Goal: Task Accomplishment & Management: Complete application form

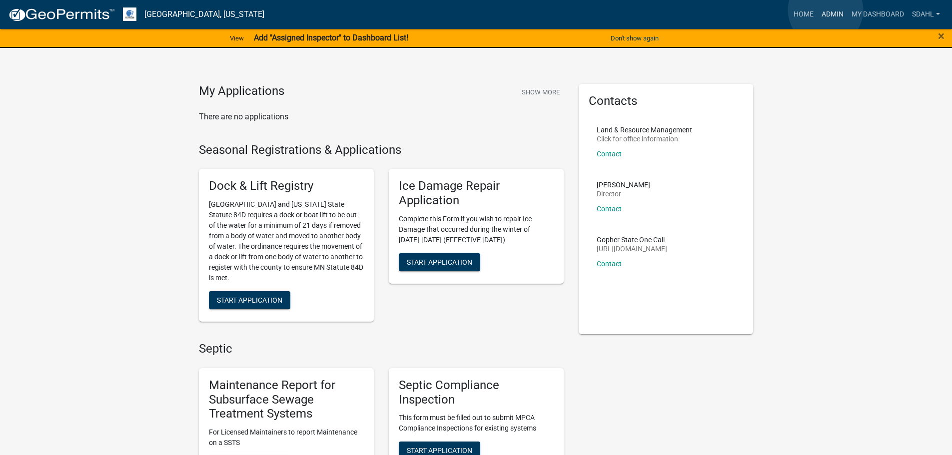
click at [825, 10] on link "Admin" at bounding box center [832, 14] width 30 height 19
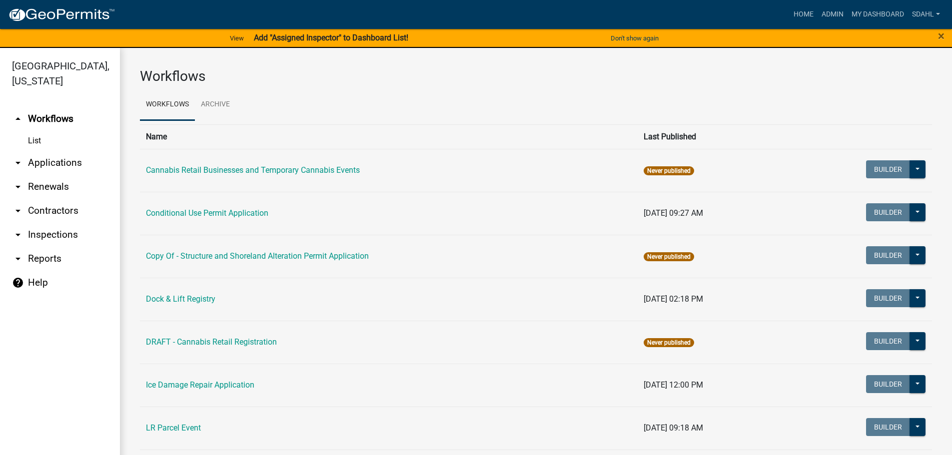
click at [51, 168] on link "arrow_drop_down Applications" at bounding box center [60, 163] width 120 height 24
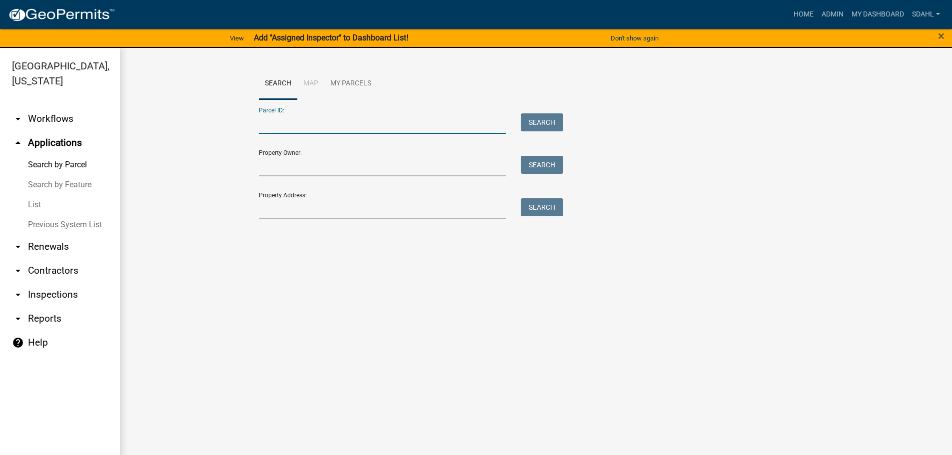
click at [341, 121] on input "Parcel ID:" at bounding box center [382, 123] width 247 height 20
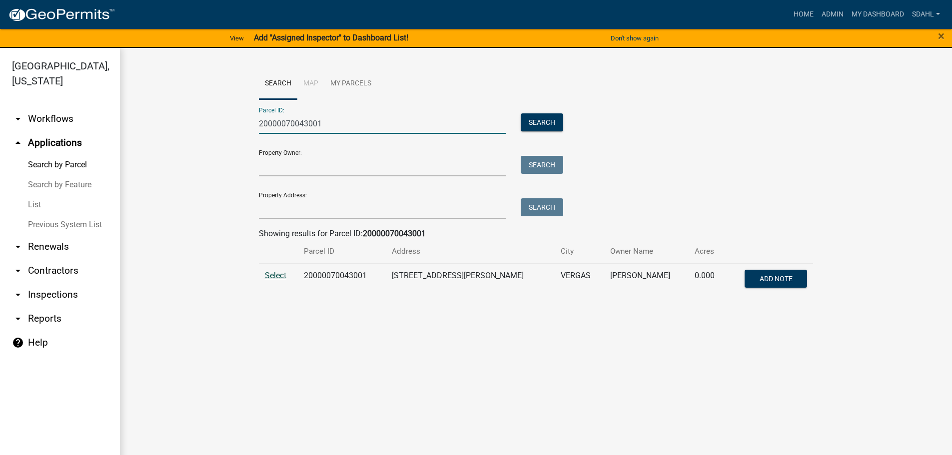
type input "20000070043001"
click at [281, 273] on span "Select" at bounding box center [275, 275] width 21 height 9
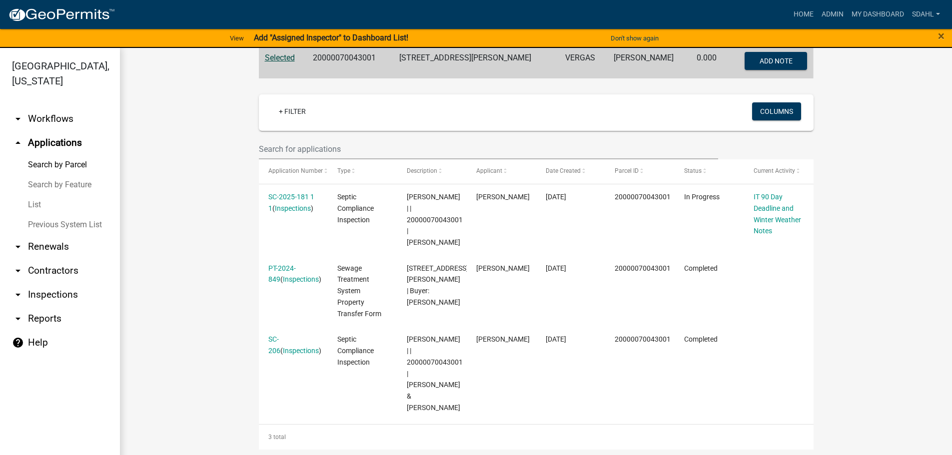
scroll to position [200, 0]
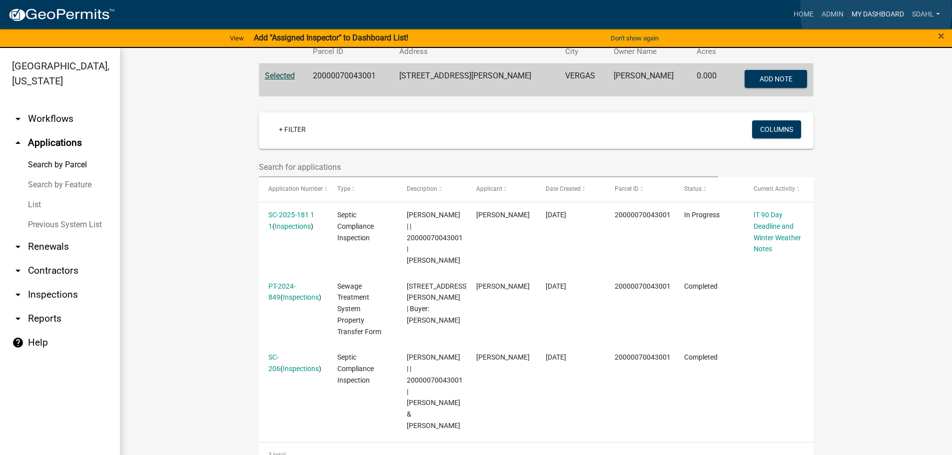
click at [876, 10] on link "My Dashboard" at bounding box center [877, 14] width 60 height 19
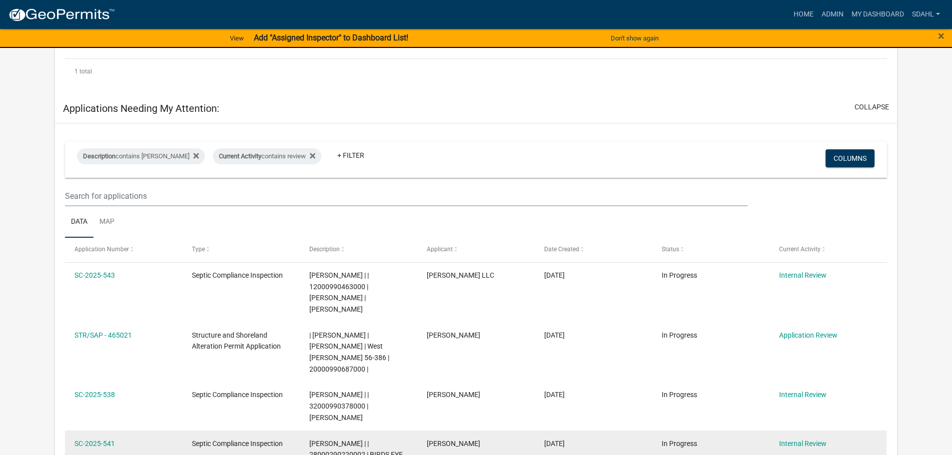
scroll to position [200, 0]
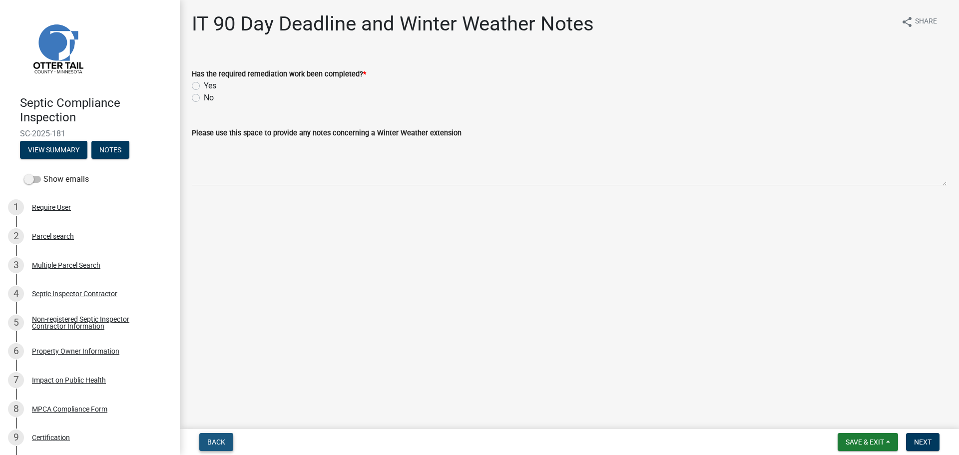
click at [207, 440] on button "Back" at bounding box center [216, 442] width 34 height 18
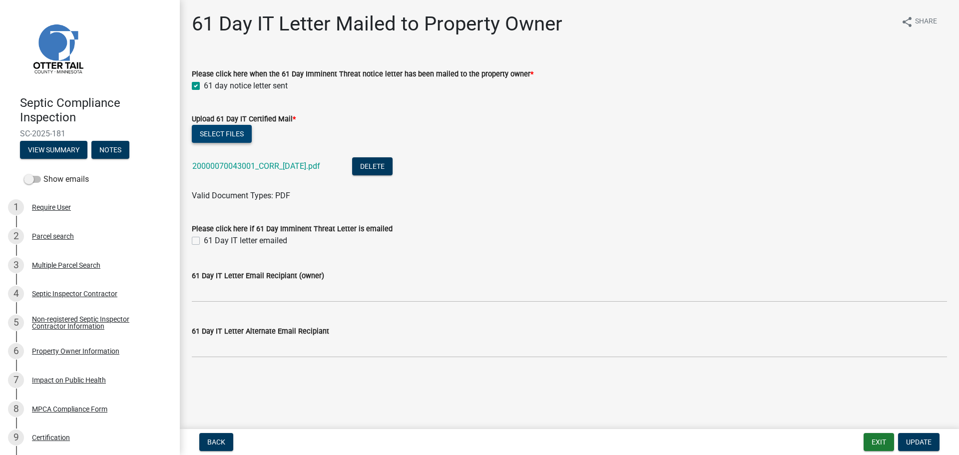
click at [219, 135] on button "Select files" at bounding box center [222, 134] width 60 height 18
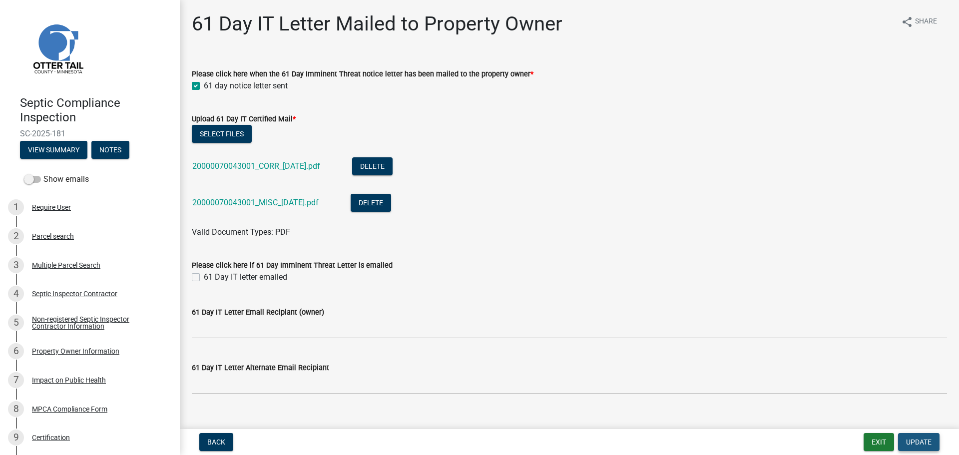
click at [914, 441] on span "Update" at bounding box center [918, 442] width 25 height 8
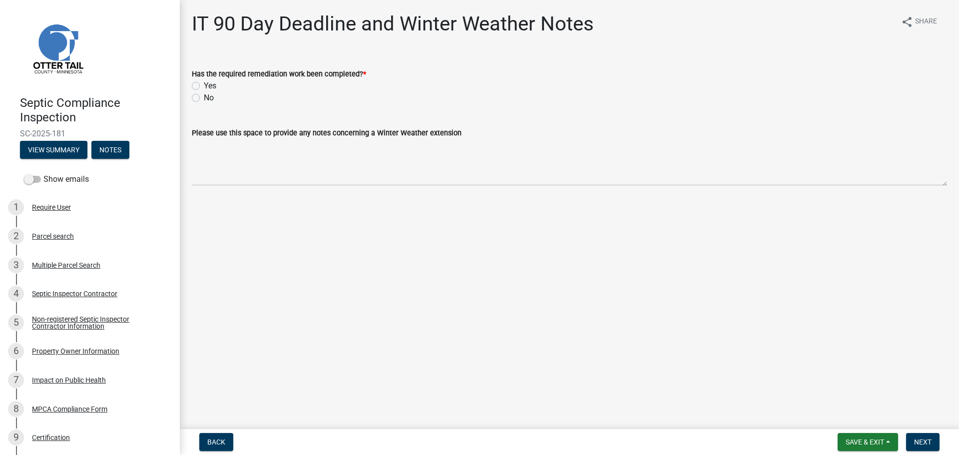
click at [834, 63] on form "Has the required remediation work been completed? * Yes No" at bounding box center [569, 80] width 755 height 48
click at [222, 442] on span "Back" at bounding box center [216, 442] width 18 height 8
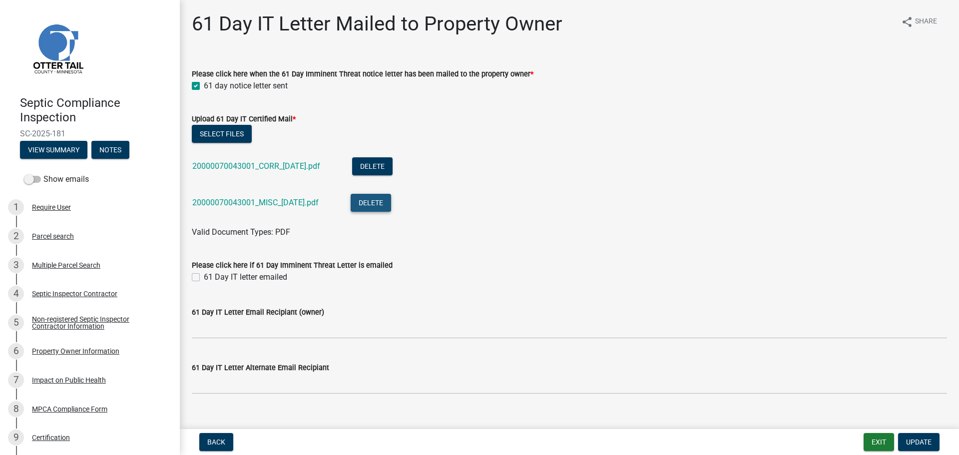
click at [390, 203] on button "Delete" at bounding box center [371, 203] width 40 height 18
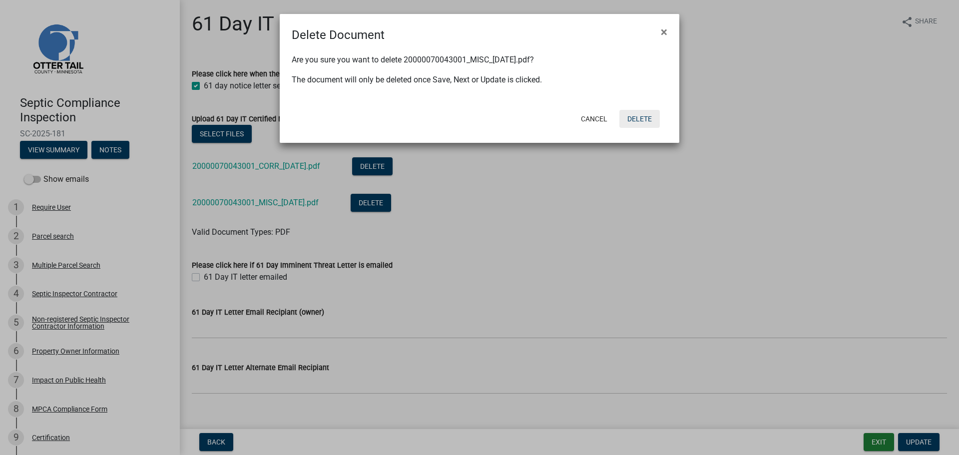
click at [633, 118] on button "Delete" at bounding box center [640, 119] width 40 height 18
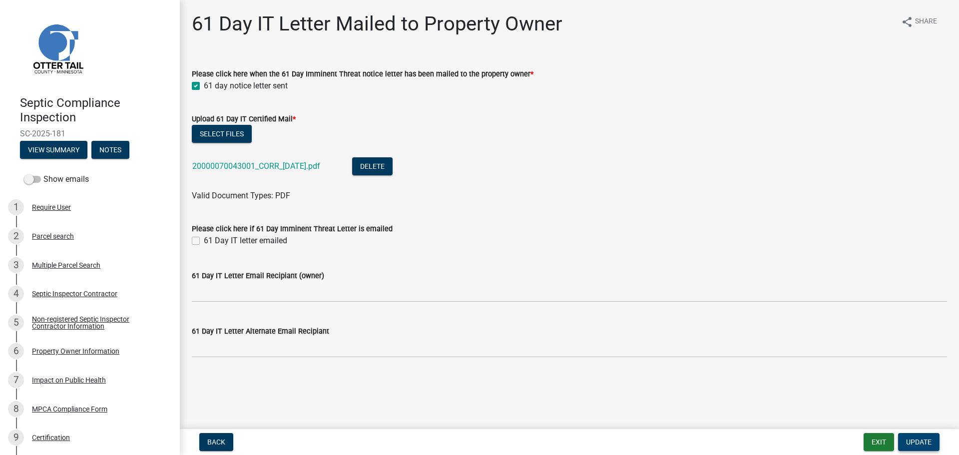
click at [917, 441] on span "Update" at bounding box center [918, 442] width 25 height 8
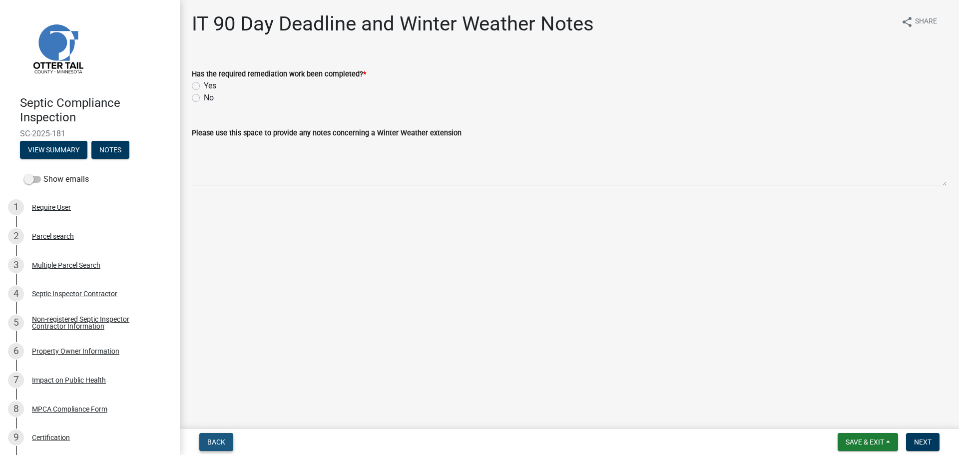
click at [216, 438] on span "Back" at bounding box center [216, 442] width 18 height 8
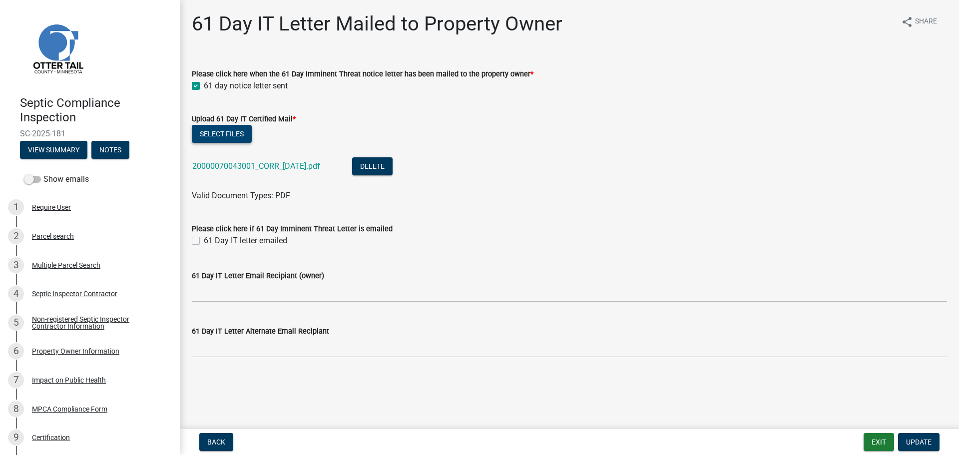
click at [226, 128] on button "Select files" at bounding box center [222, 134] width 60 height 18
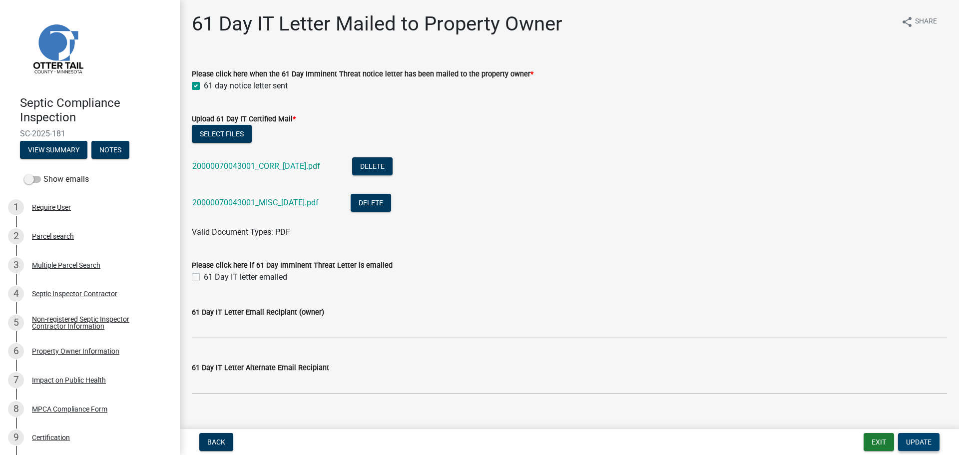
click at [916, 439] on span "Update" at bounding box center [918, 442] width 25 height 8
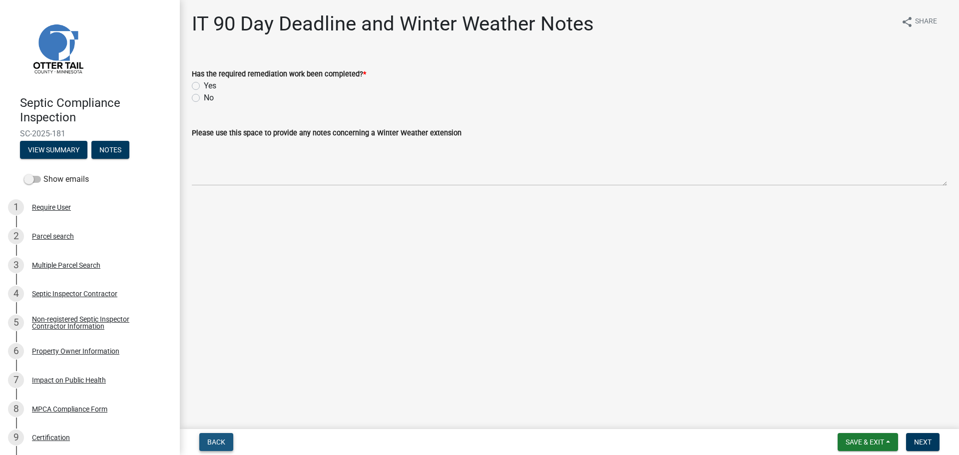
click at [208, 441] on span "Back" at bounding box center [216, 442] width 18 height 8
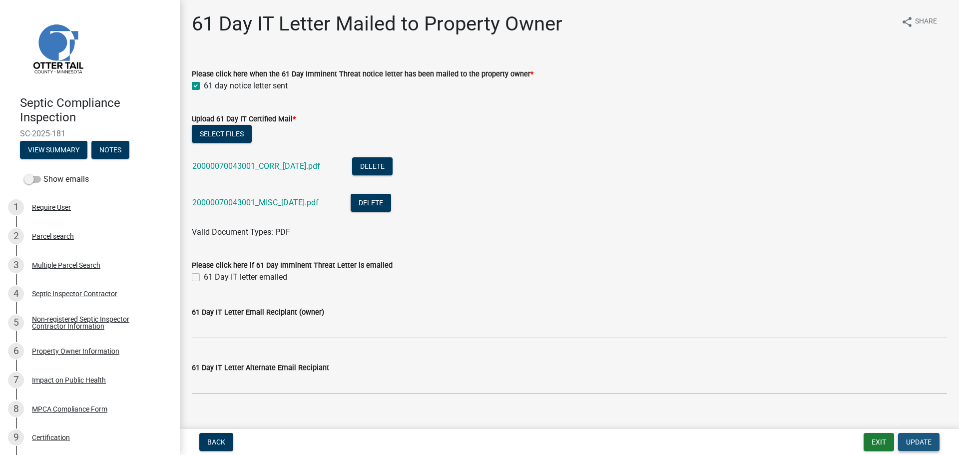
click at [926, 441] on span "Update" at bounding box center [918, 442] width 25 height 8
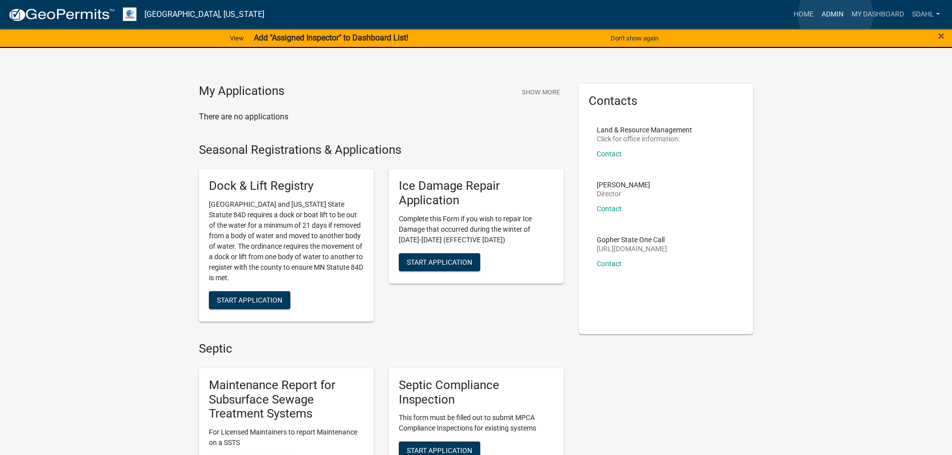
click at [835, 15] on link "Admin" at bounding box center [832, 14] width 30 height 19
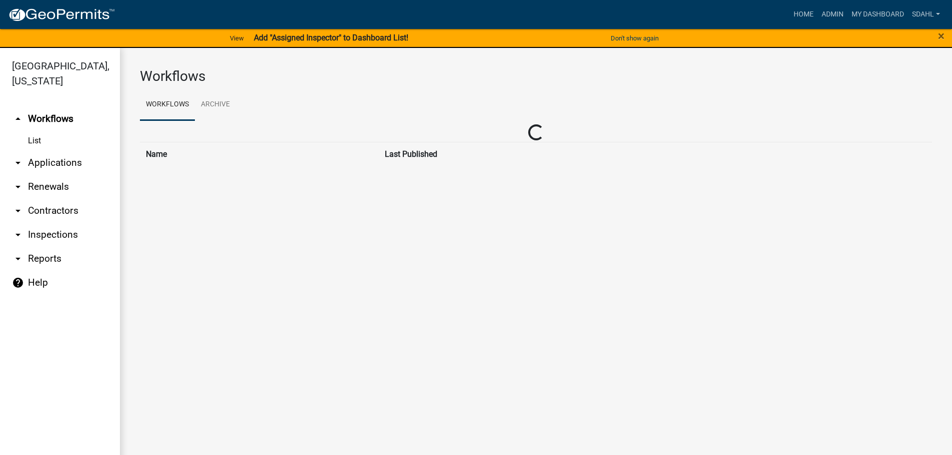
click at [56, 163] on link "arrow_drop_down Applications" at bounding box center [60, 163] width 120 height 24
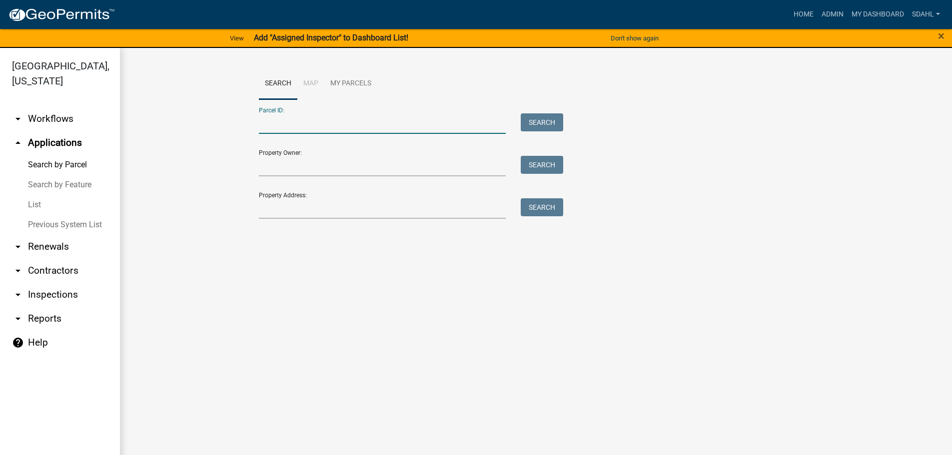
click at [310, 126] on input "Parcel ID:" at bounding box center [382, 123] width 247 height 20
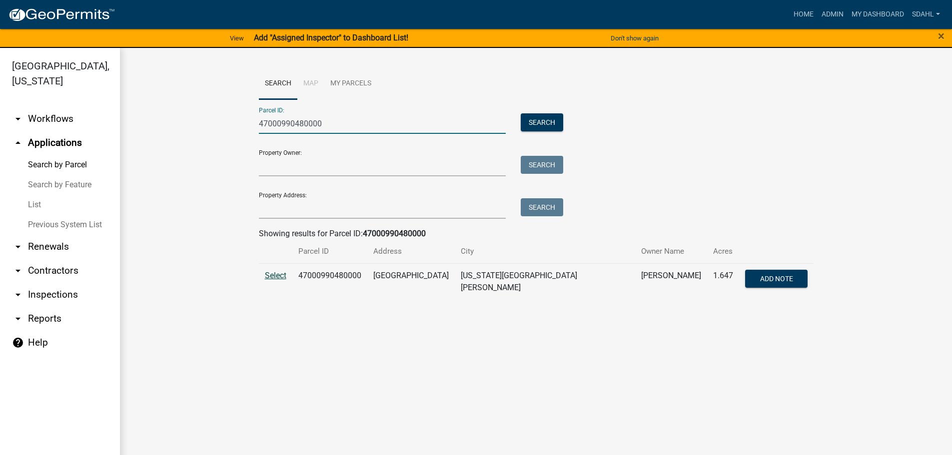
type input "47000990480000"
click at [269, 271] on span "Select" at bounding box center [275, 275] width 21 height 9
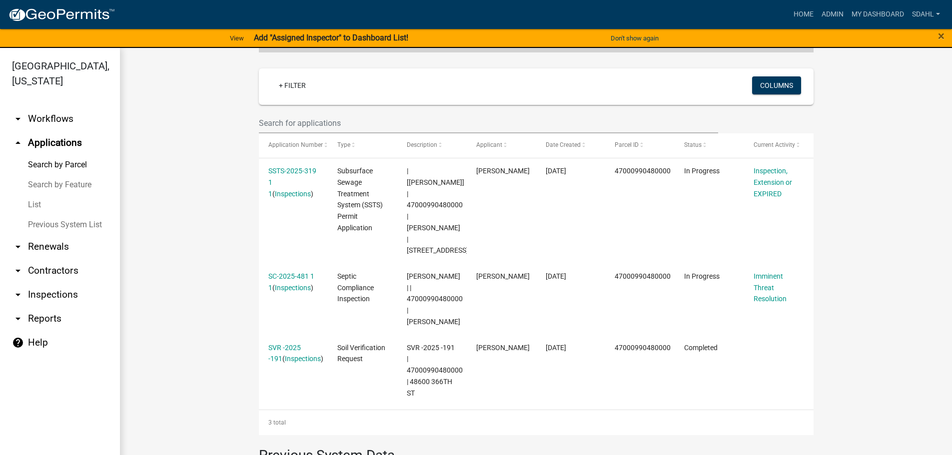
scroll to position [250, 0]
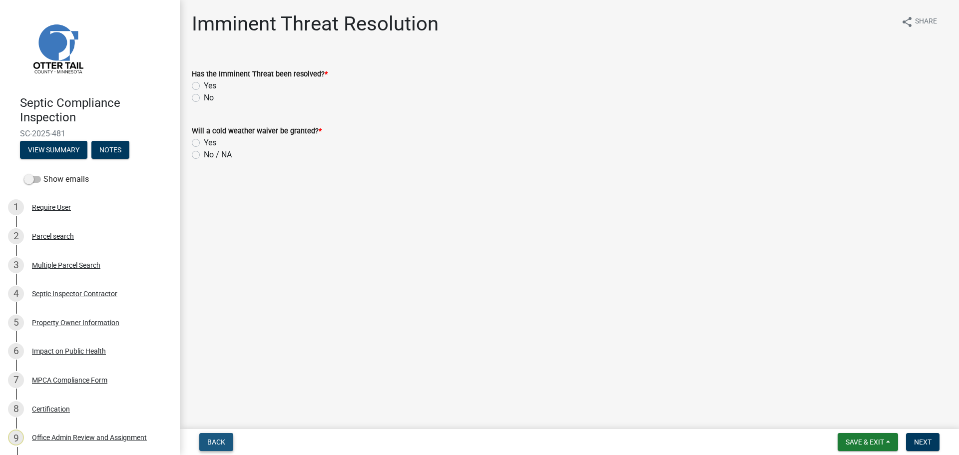
click at [220, 441] on span "Back" at bounding box center [216, 442] width 18 height 8
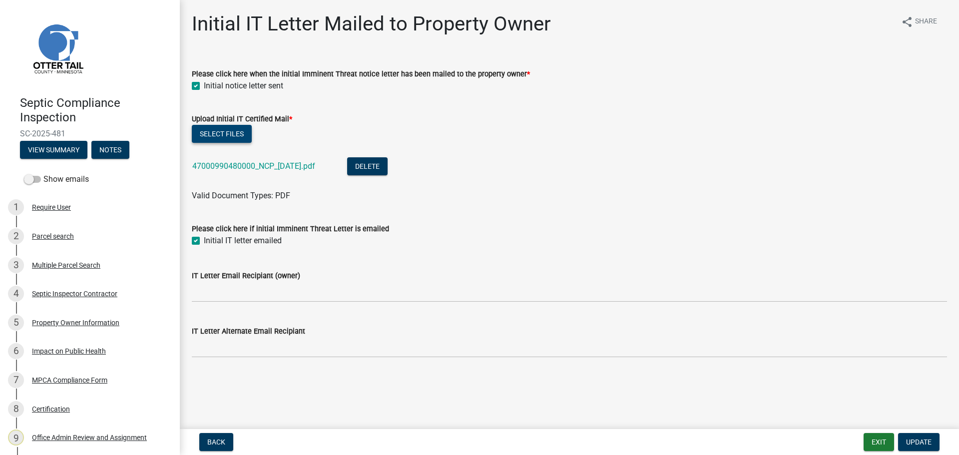
click at [225, 127] on button "Select files" at bounding box center [222, 134] width 60 height 18
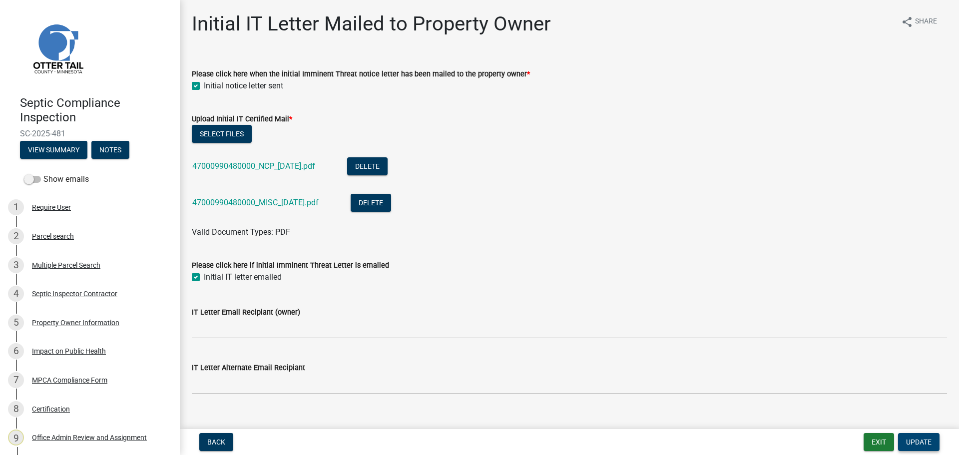
click at [921, 445] on span "Update" at bounding box center [918, 442] width 25 height 8
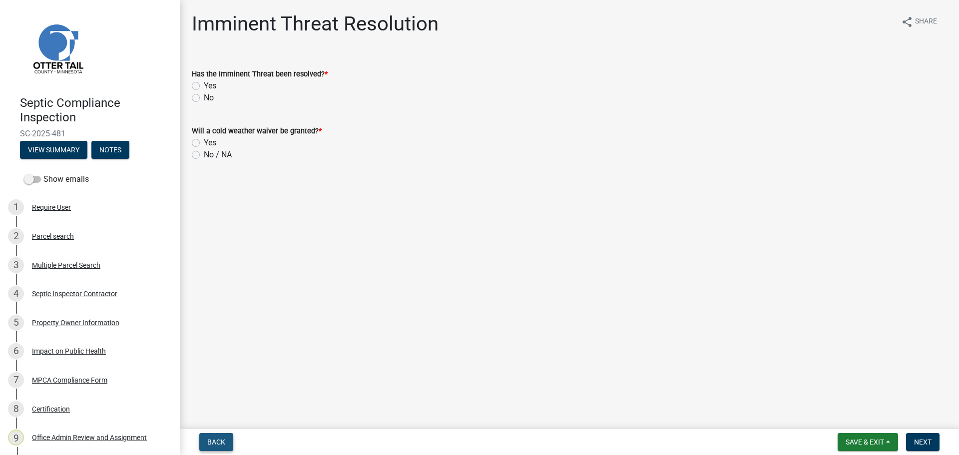
click at [220, 443] on span "Back" at bounding box center [216, 442] width 18 height 8
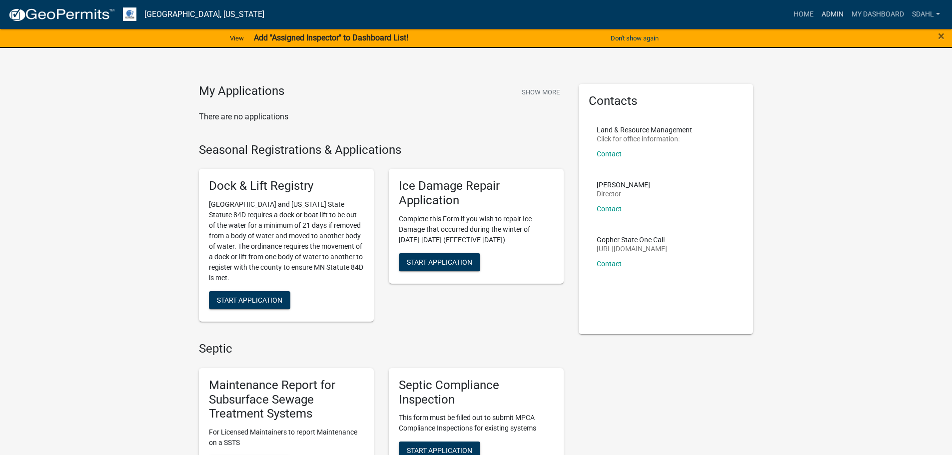
click at [829, 12] on link "Admin" at bounding box center [832, 14] width 30 height 19
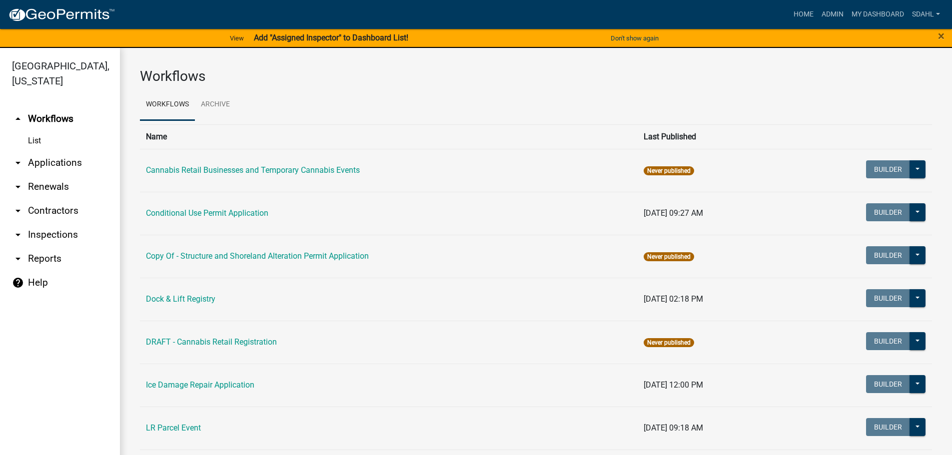
click at [64, 162] on link "arrow_drop_down Applications" at bounding box center [60, 163] width 120 height 24
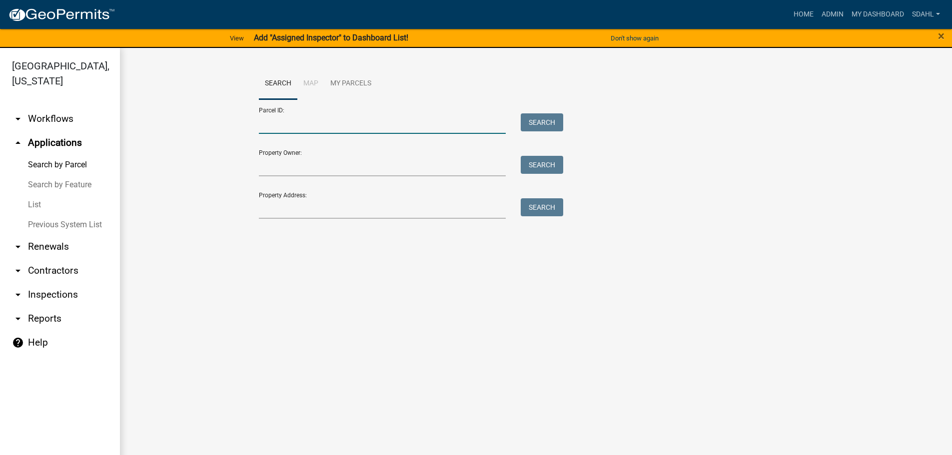
click at [325, 119] on input "Parcel ID:" at bounding box center [382, 123] width 247 height 20
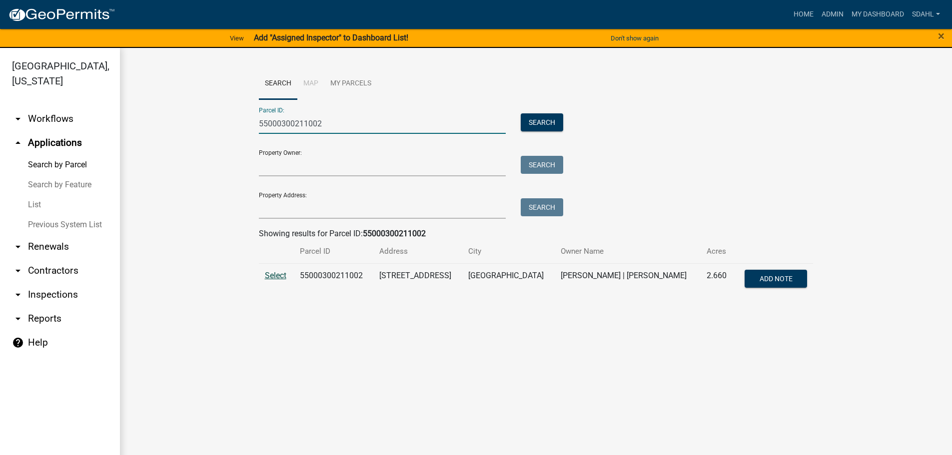
type input "55000300211002"
click at [270, 274] on span "Select" at bounding box center [275, 275] width 21 height 9
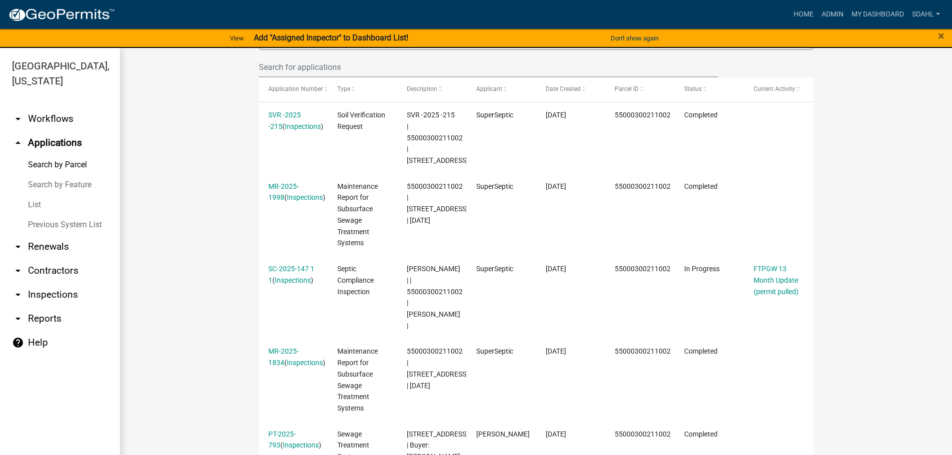
scroll to position [350, 0]
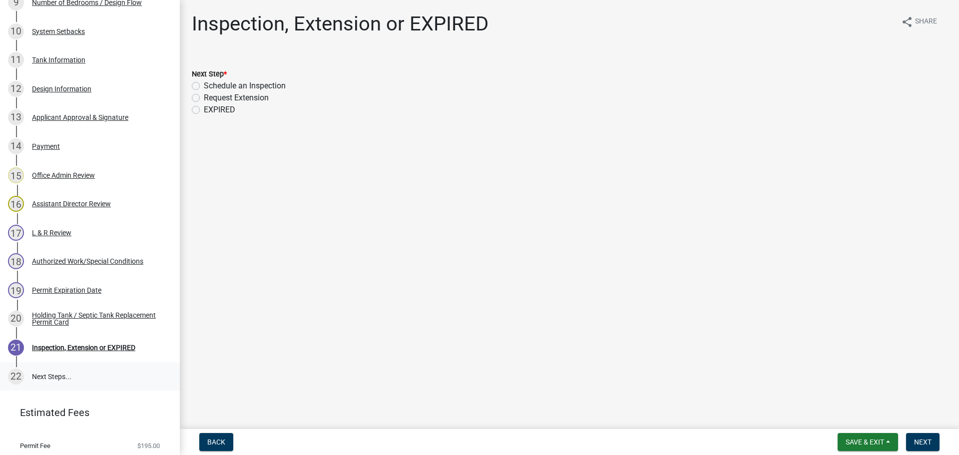
scroll to position [478, 0]
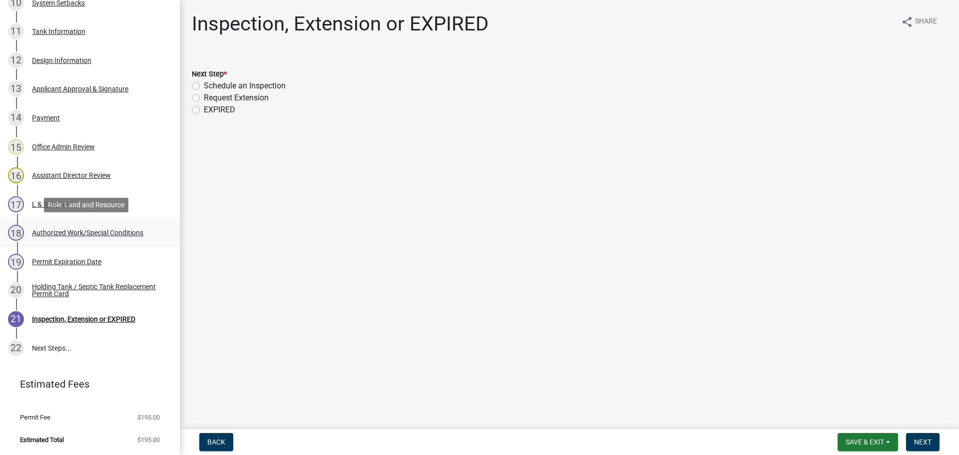
click at [76, 229] on div "Authorized Work/Special Conditions" at bounding box center [87, 232] width 111 height 7
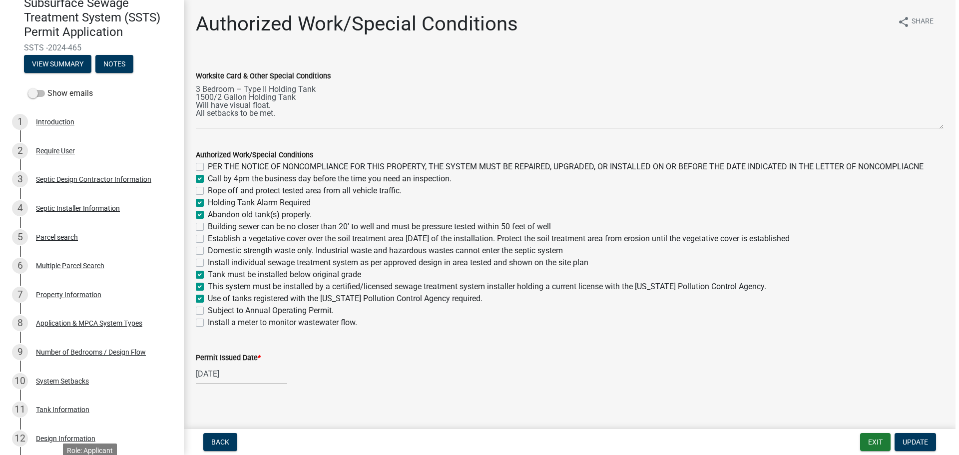
scroll to position [28, 0]
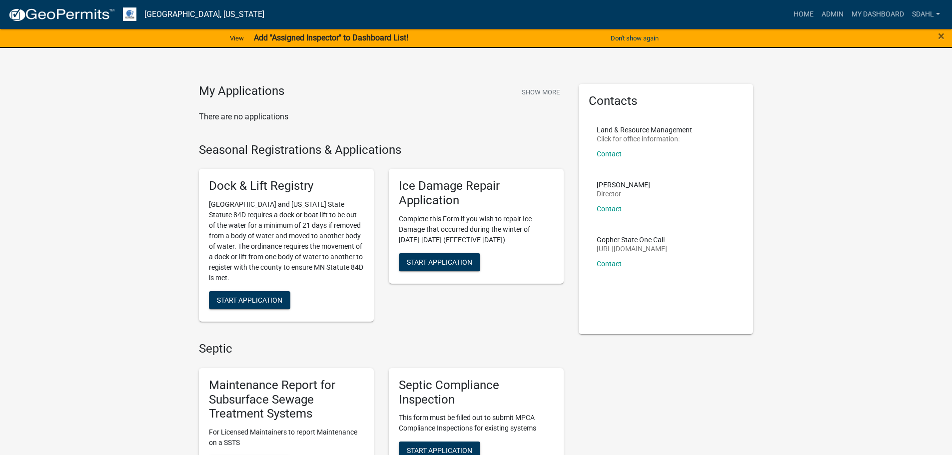
click at [873, 2] on nav "[GEOGRAPHIC_DATA], [US_STATE] more_horiz Home Admin My Dashboard sdahl Admin Ac…" at bounding box center [476, 14] width 952 height 29
click at [872, 14] on link "My Dashboard" at bounding box center [877, 14] width 60 height 19
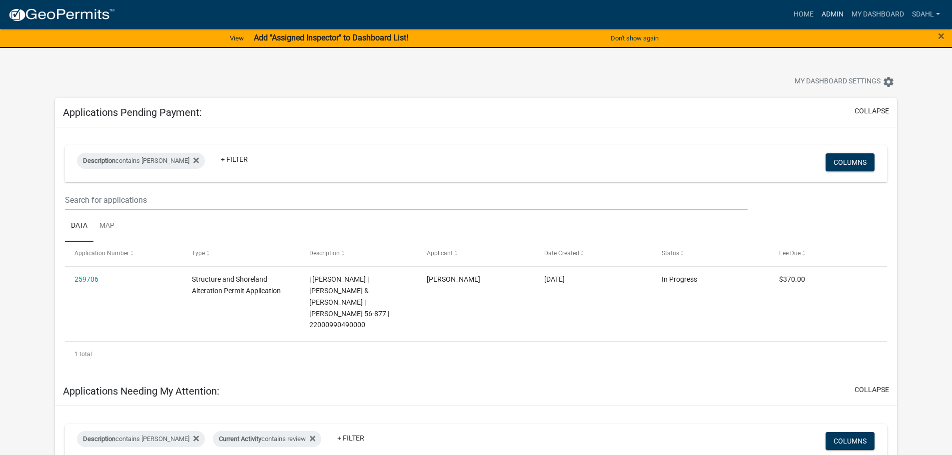
click at [836, 10] on link "Admin" at bounding box center [832, 14] width 30 height 19
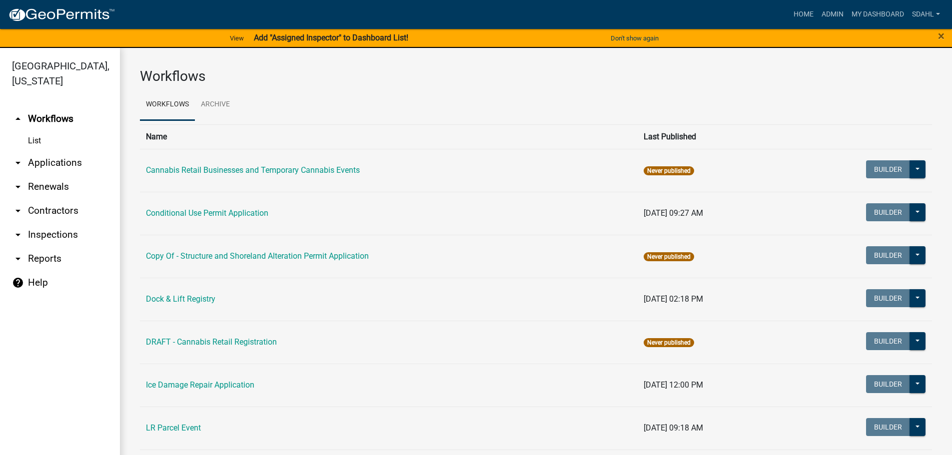
click at [47, 162] on link "arrow_drop_down Applications" at bounding box center [60, 163] width 120 height 24
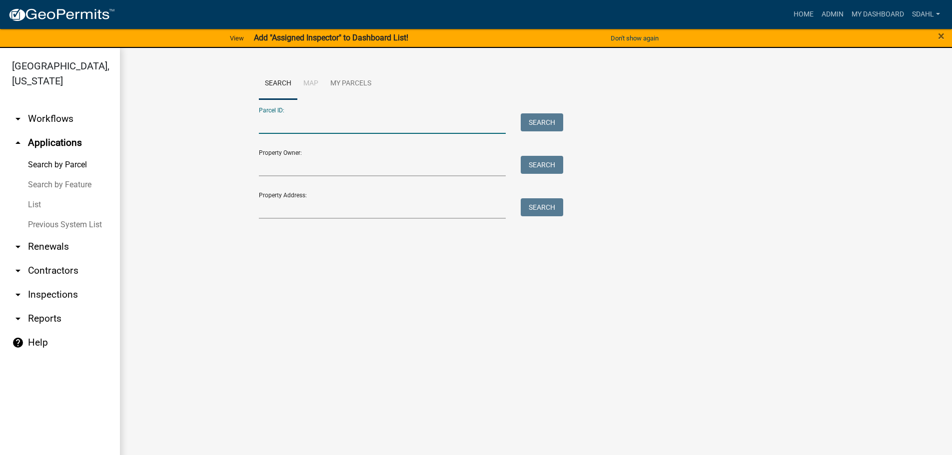
click at [397, 122] on input "Parcel ID:" at bounding box center [382, 123] width 247 height 20
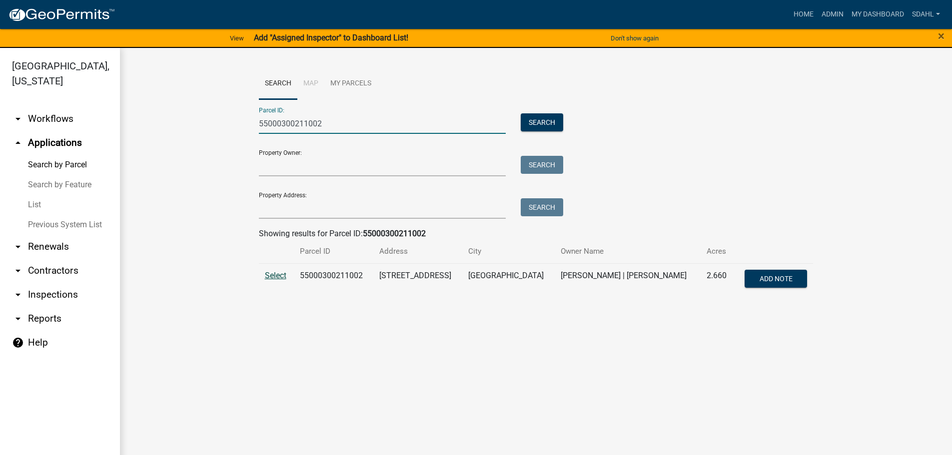
type input "55000300211002"
click at [281, 279] on span "Select" at bounding box center [275, 275] width 21 height 9
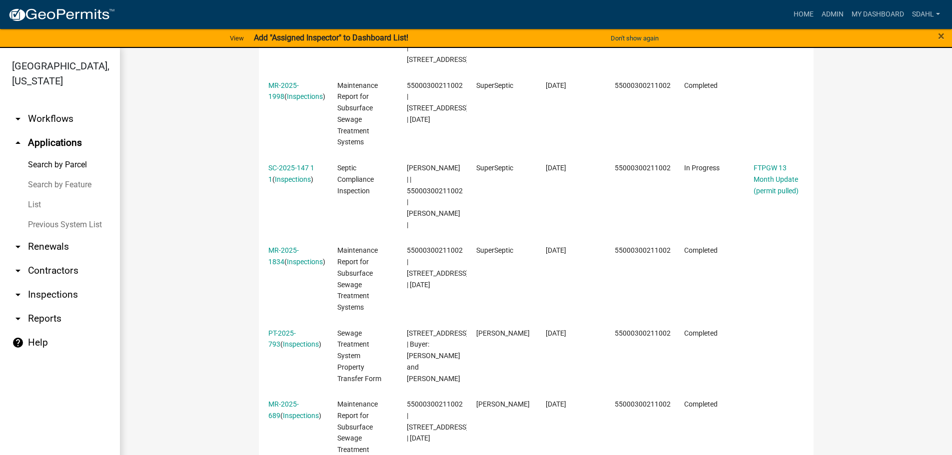
scroll to position [400, 0]
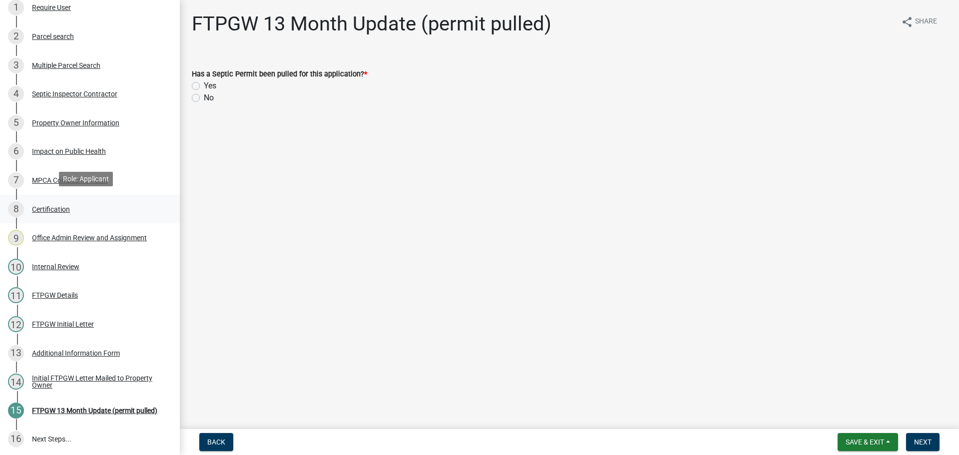
scroll to position [202, 0]
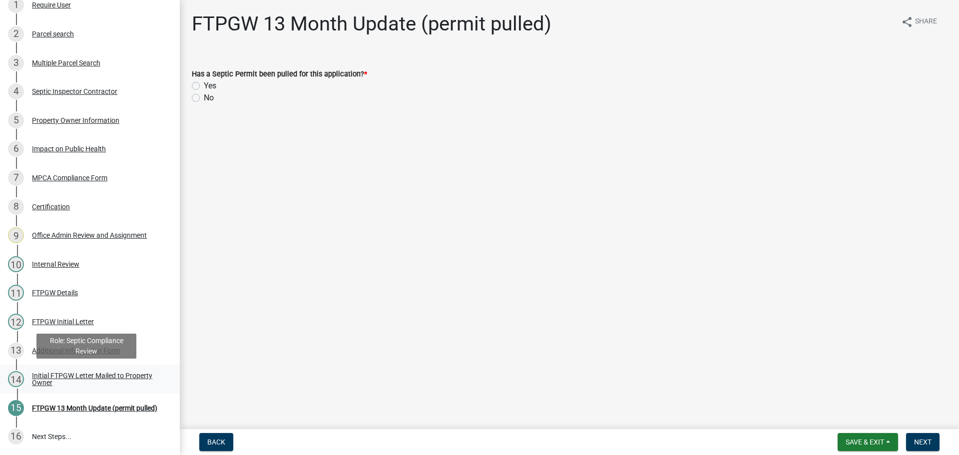
click at [90, 377] on div "Initial FTPGW Letter Mailed to Property Owner" at bounding box center [98, 379] width 132 height 14
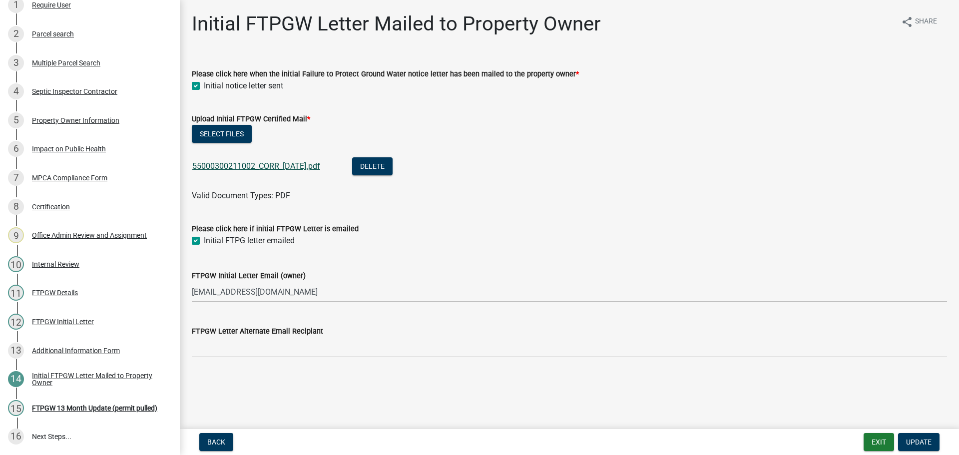
click at [291, 166] on link "55000300211002_CORR_[DATE].pdf" at bounding box center [256, 165] width 128 height 9
click at [75, 349] on div "Additional Information Form" at bounding box center [76, 350] width 88 height 7
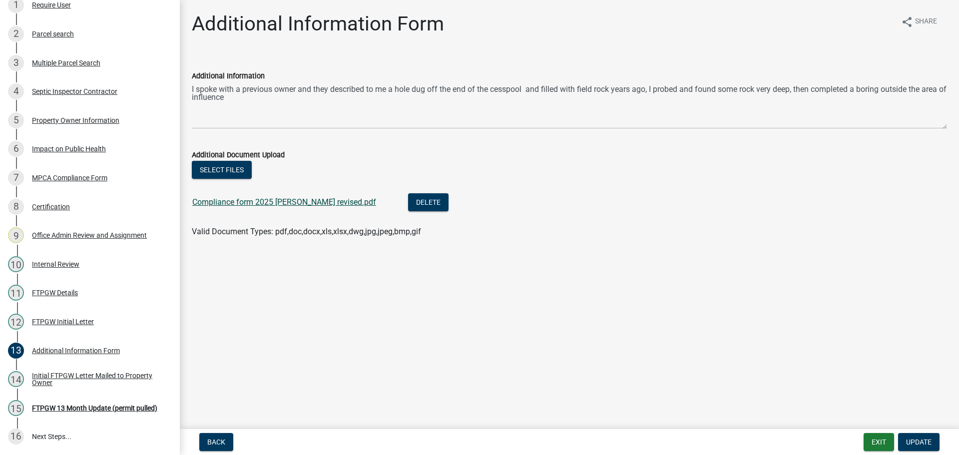
click at [277, 203] on link "Compliance form 2025 [PERSON_NAME] revised.pdf" at bounding box center [284, 201] width 184 height 9
